Goal: Find specific page/section: Find specific page/section

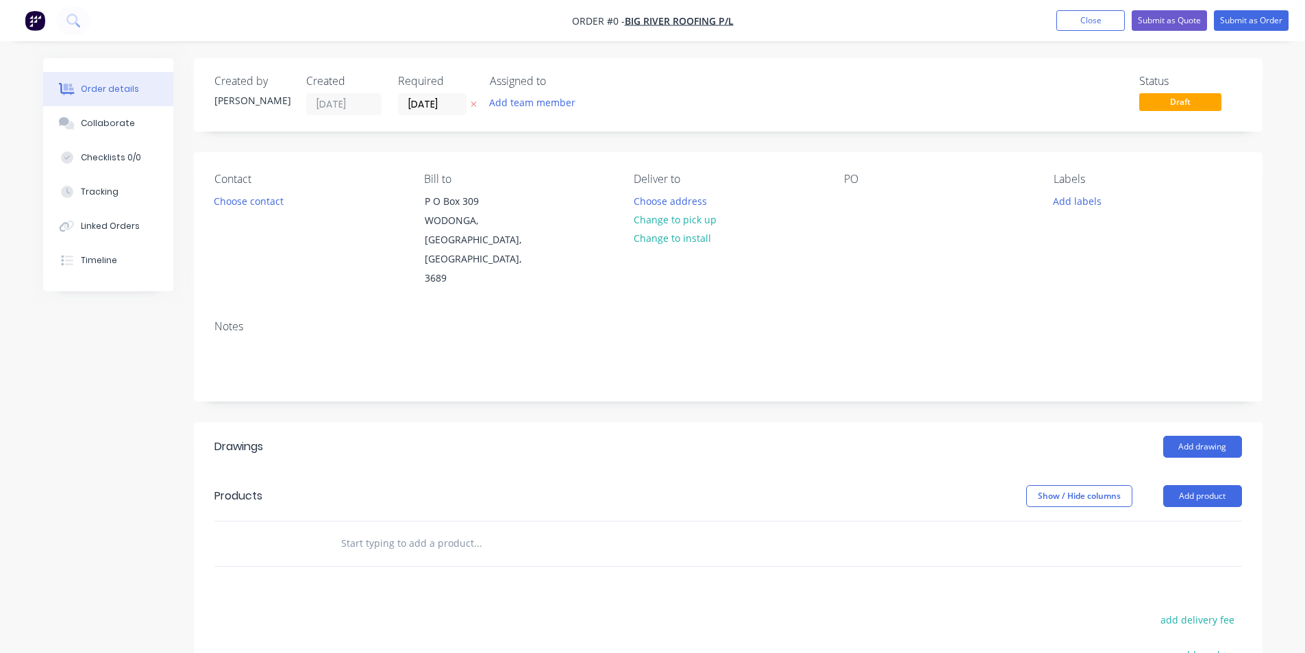
click at [29, 18] on img "button" at bounding box center [35, 20] width 21 height 21
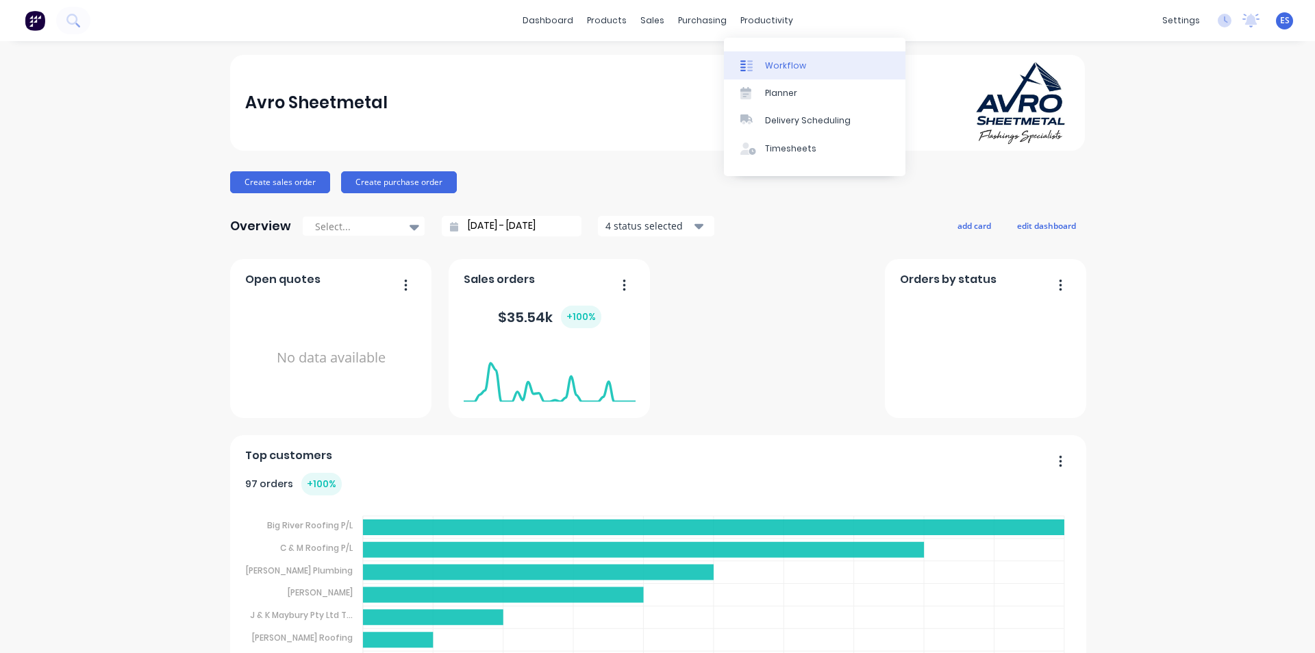
click at [786, 60] on div "Workflow" at bounding box center [785, 66] width 41 height 12
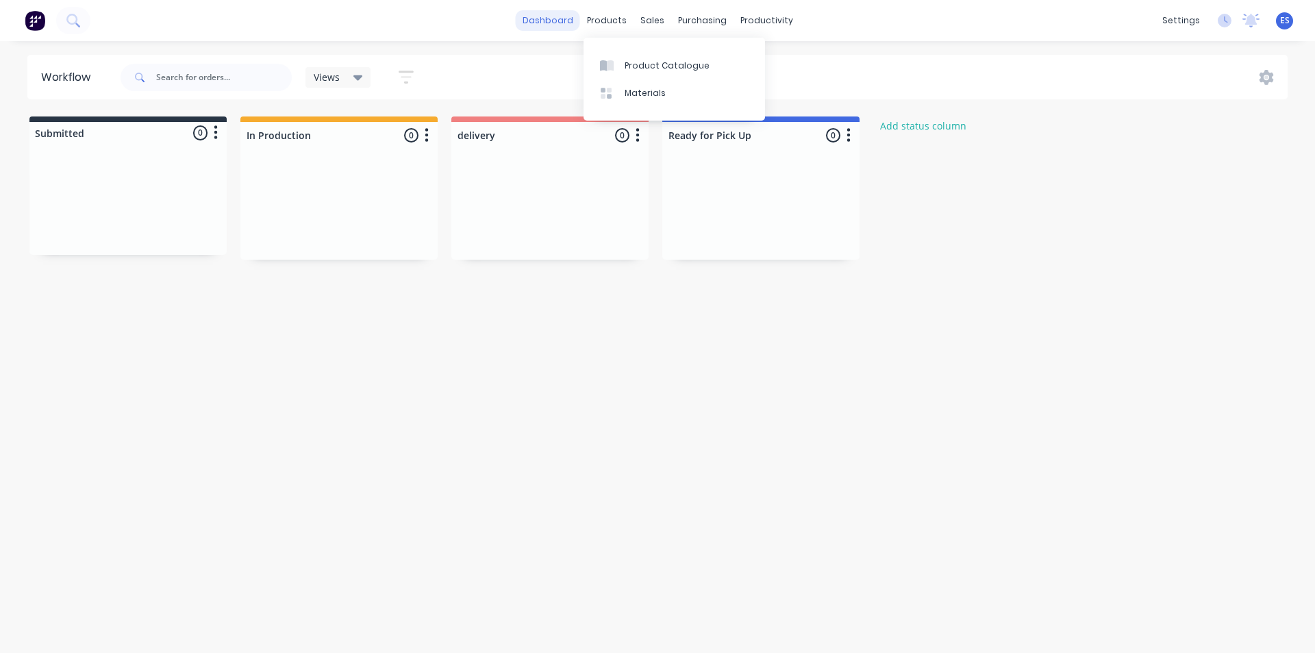
click at [569, 22] on link "dashboard" at bounding box center [548, 20] width 64 height 21
